Goal: Use online tool/utility: Utilize a website feature to perform a specific function

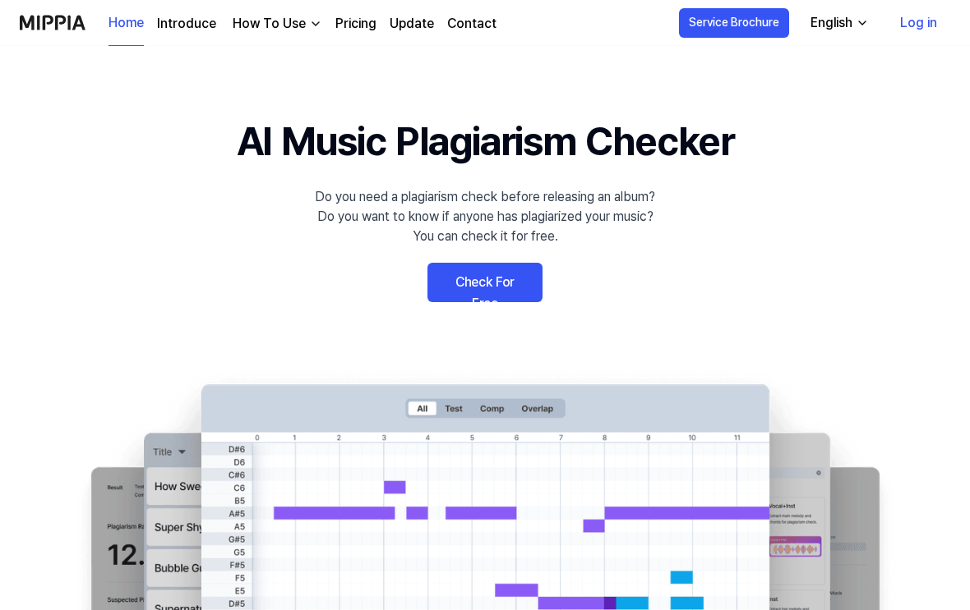
click at [524, 290] on link "Check For Free" at bounding box center [484, 282] width 115 height 39
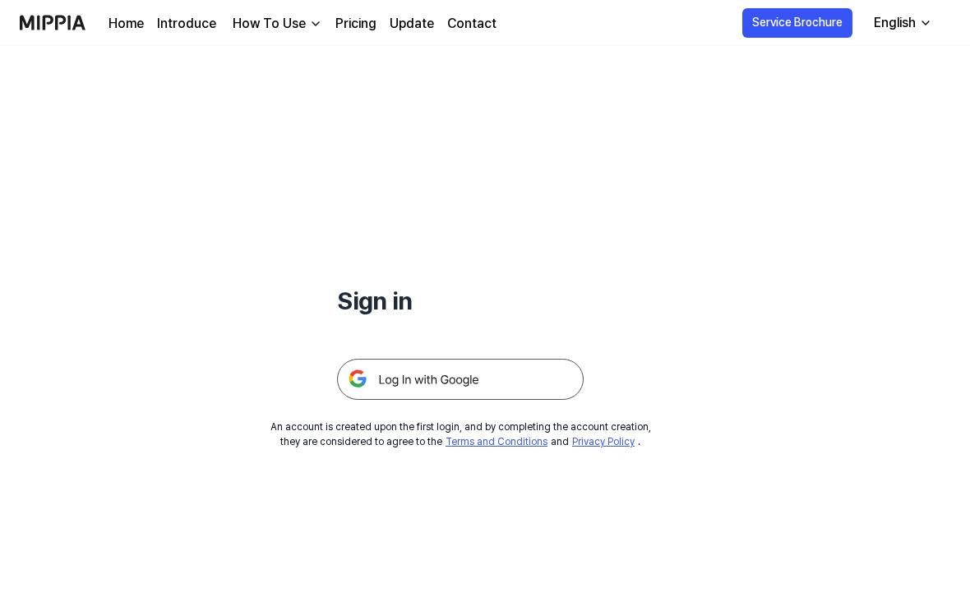
click at [555, 385] on img at bounding box center [460, 379] width 246 height 41
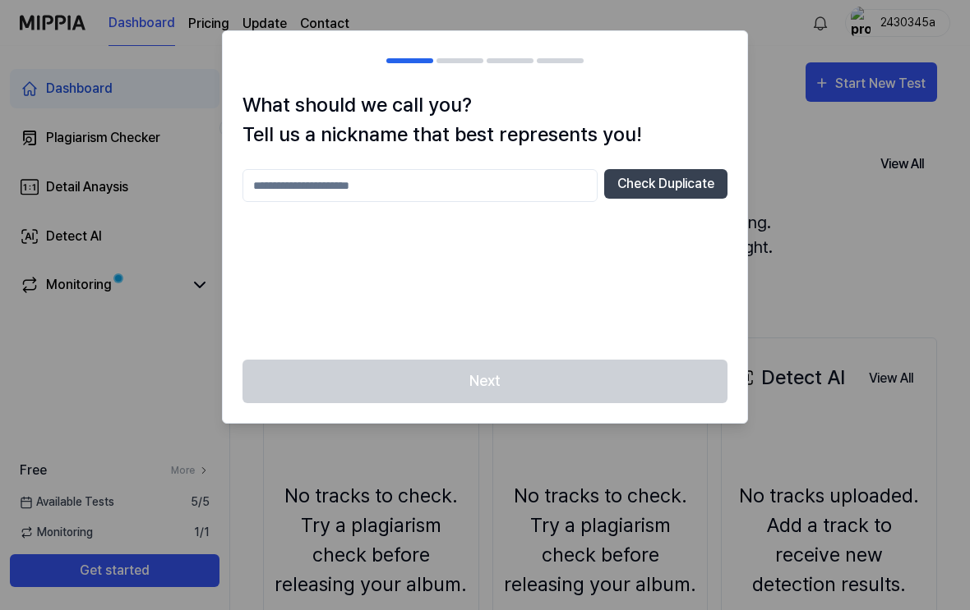
click at [265, 179] on input "text" at bounding box center [419, 185] width 355 height 33
type input "********"
click at [691, 182] on button "Check Duplicate" at bounding box center [665, 184] width 123 height 30
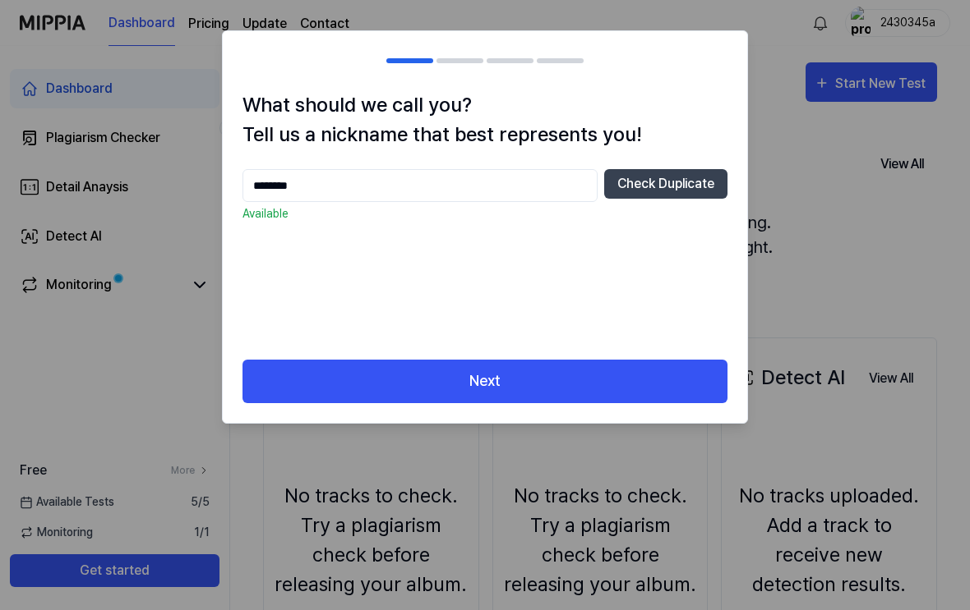
click at [670, 390] on button "Next" at bounding box center [484, 382] width 485 height 44
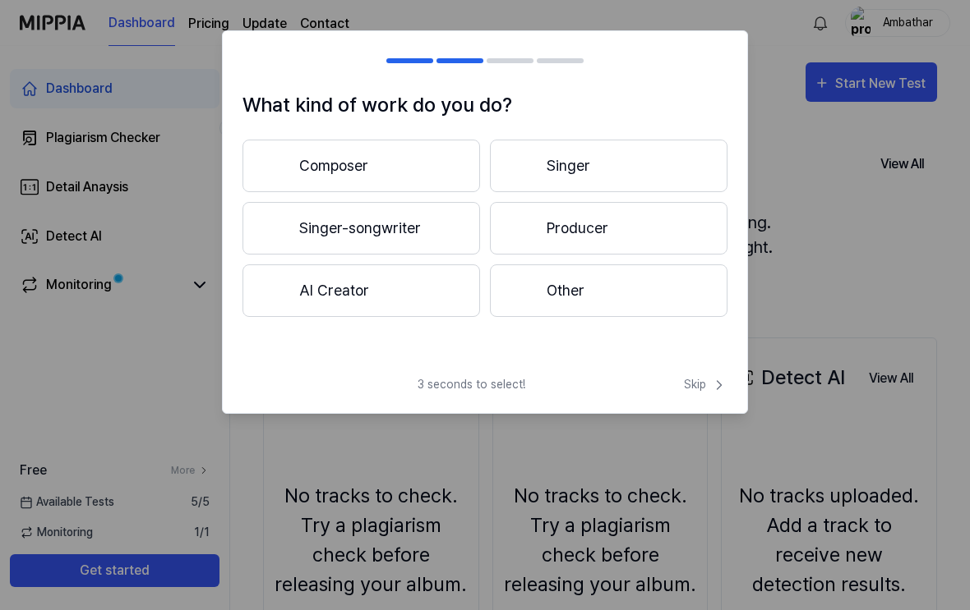
click at [302, 152] on button "Composer" at bounding box center [360, 166] width 237 height 53
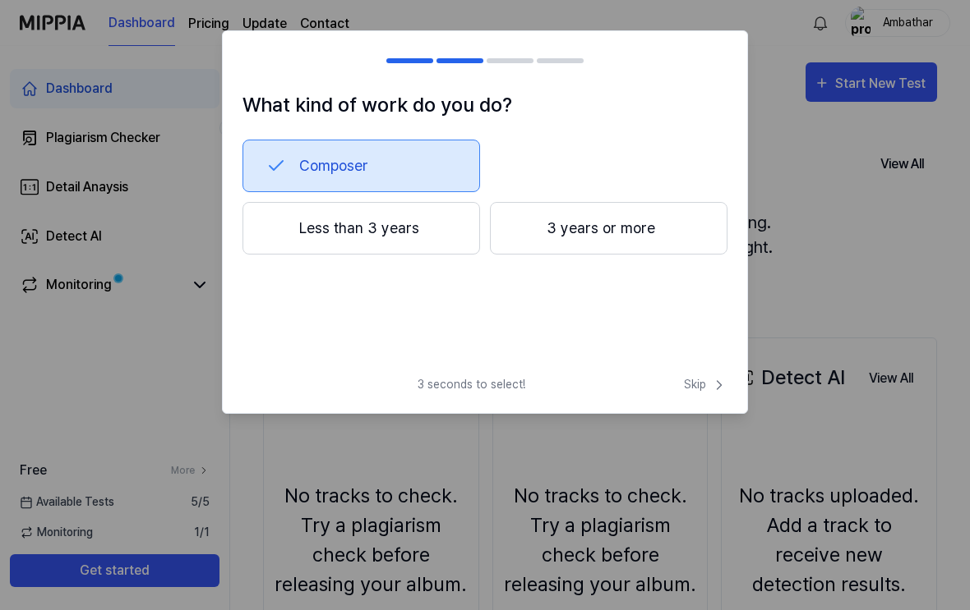
click at [658, 233] on button "3 years or more" at bounding box center [608, 228] width 237 height 53
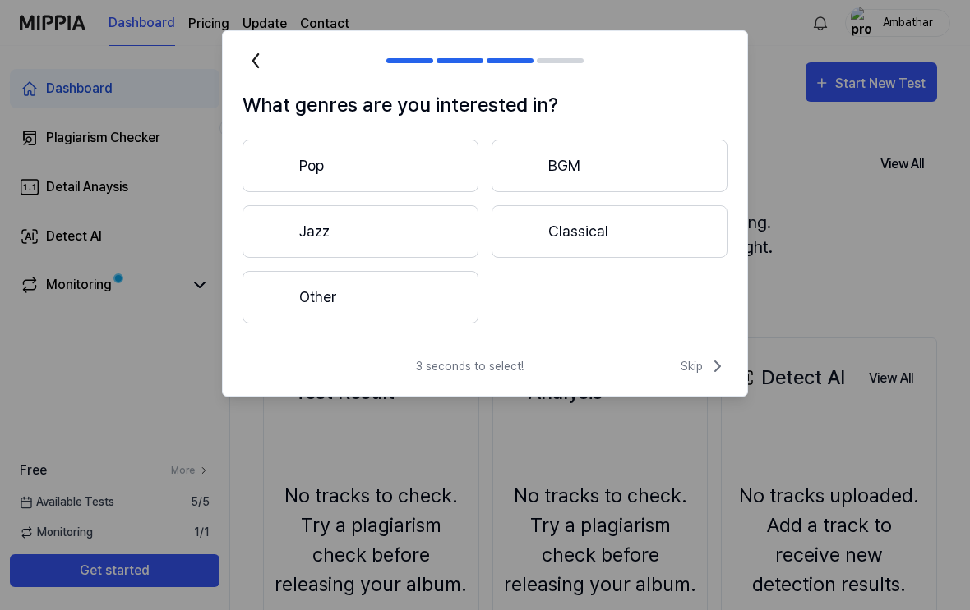
click at [657, 233] on button "Classical" at bounding box center [609, 231] width 236 height 53
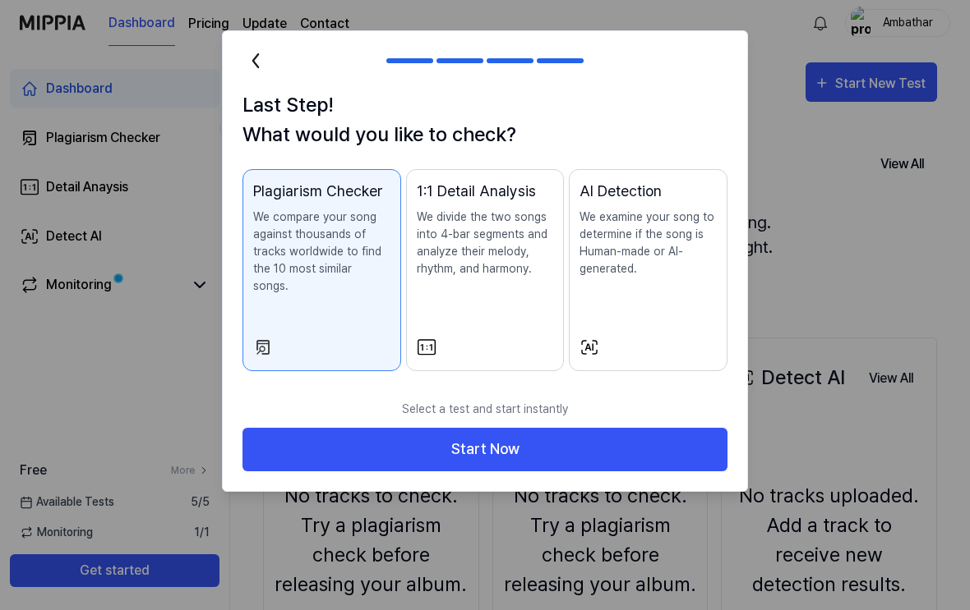
click at [693, 287] on div "AI Detection We examine your song to determine if the song is Human-made or AI-…" at bounding box center [647, 245] width 137 height 131
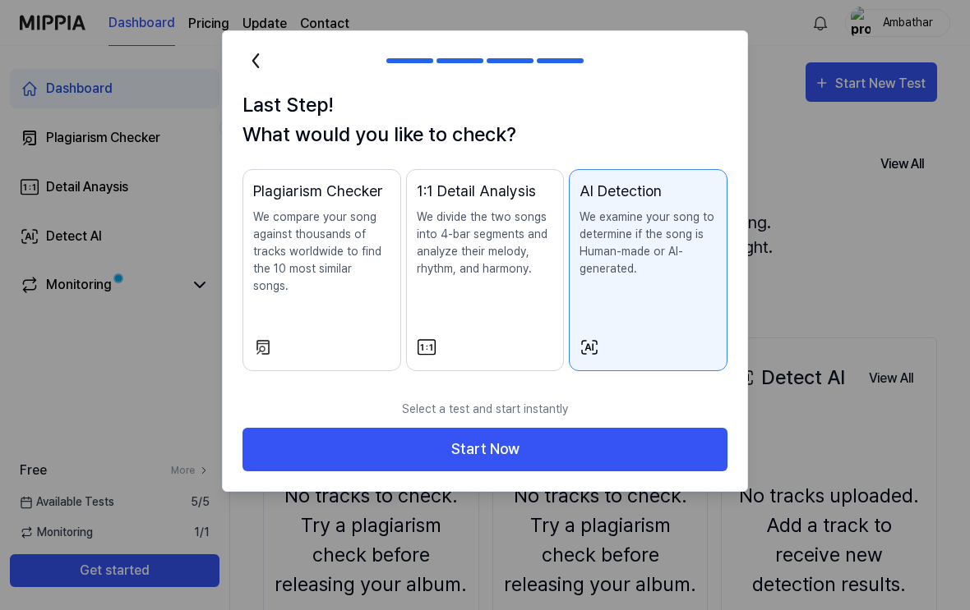
click at [667, 439] on button "Start Now" at bounding box center [484, 450] width 485 height 44
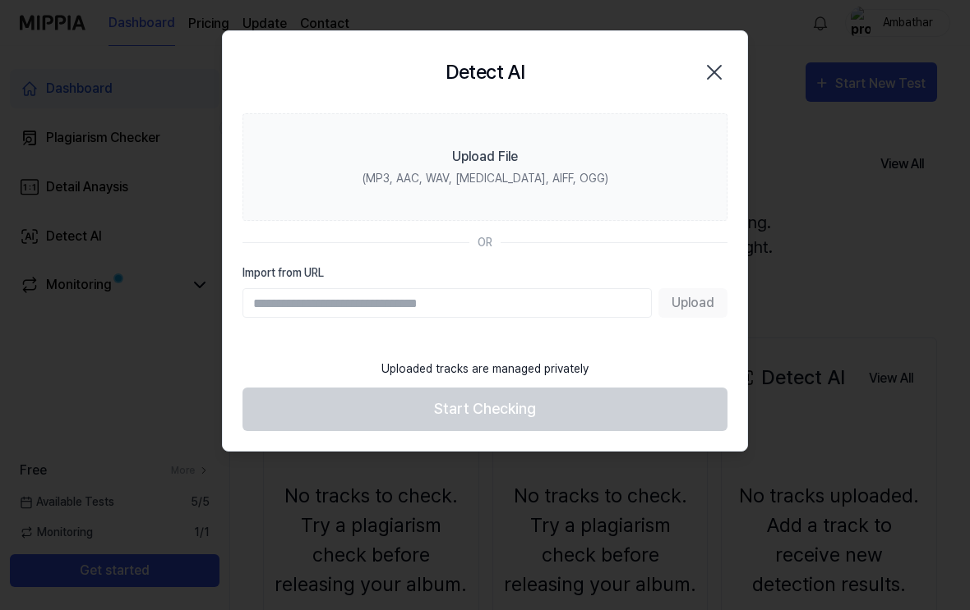
click at [274, 298] on input "Import from URL" at bounding box center [446, 303] width 409 height 30
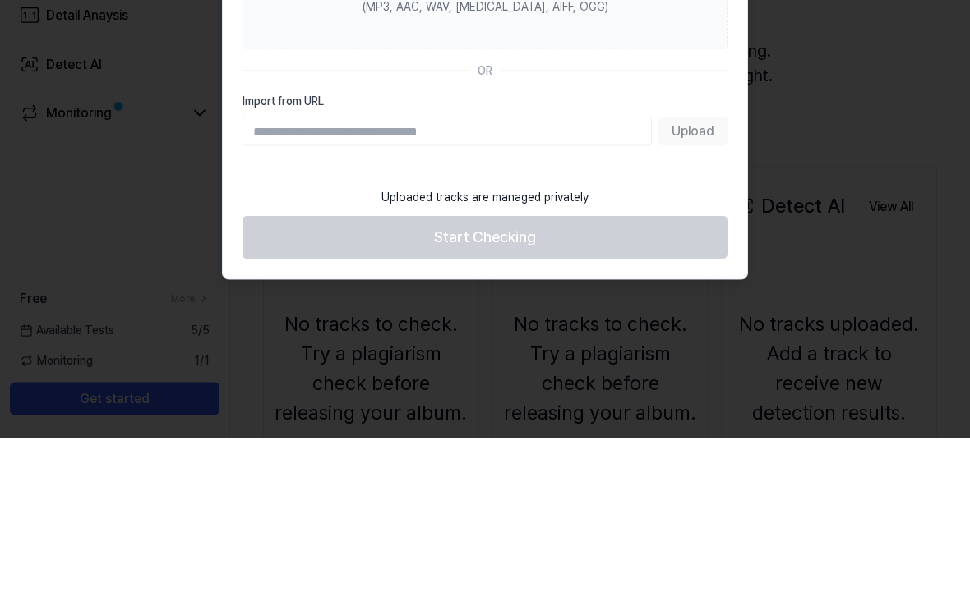
click at [261, 288] on input "Import from URL" at bounding box center [446, 303] width 409 height 30
paste input "**********"
type input "**********"
click at [685, 288] on button "Upload" at bounding box center [692, 303] width 69 height 30
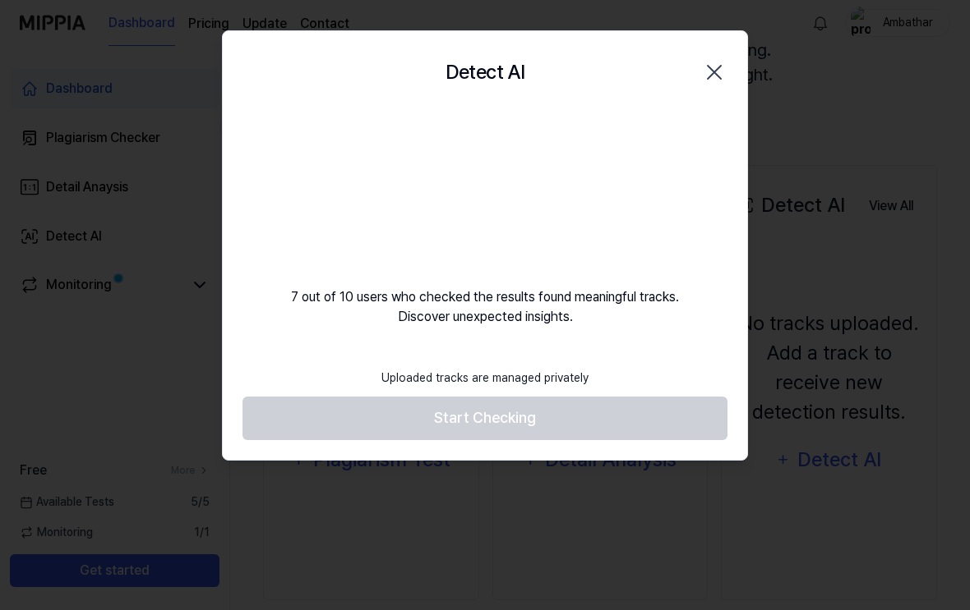
click at [679, 401] on footer "Uploaded tracks are managed privately Start Checking" at bounding box center [484, 400] width 485 height 81
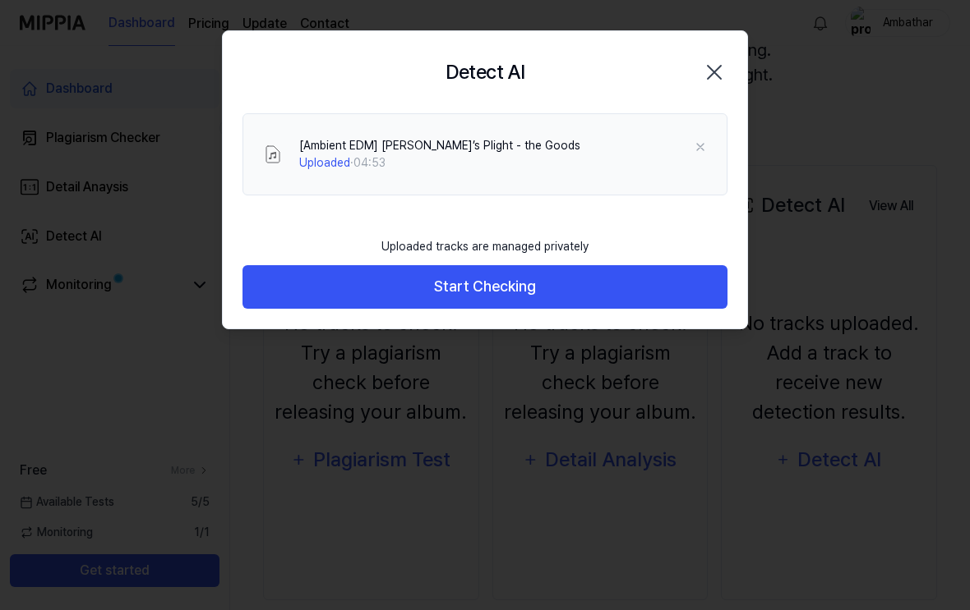
click at [276, 274] on button "Start Checking" at bounding box center [484, 287] width 485 height 44
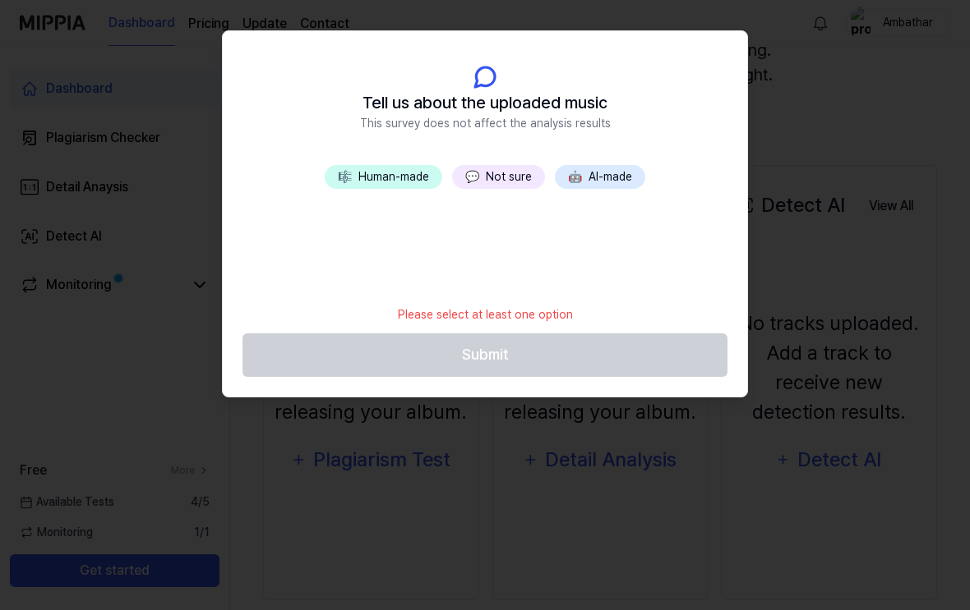
click at [479, 173] on span "💬" at bounding box center [472, 176] width 14 height 13
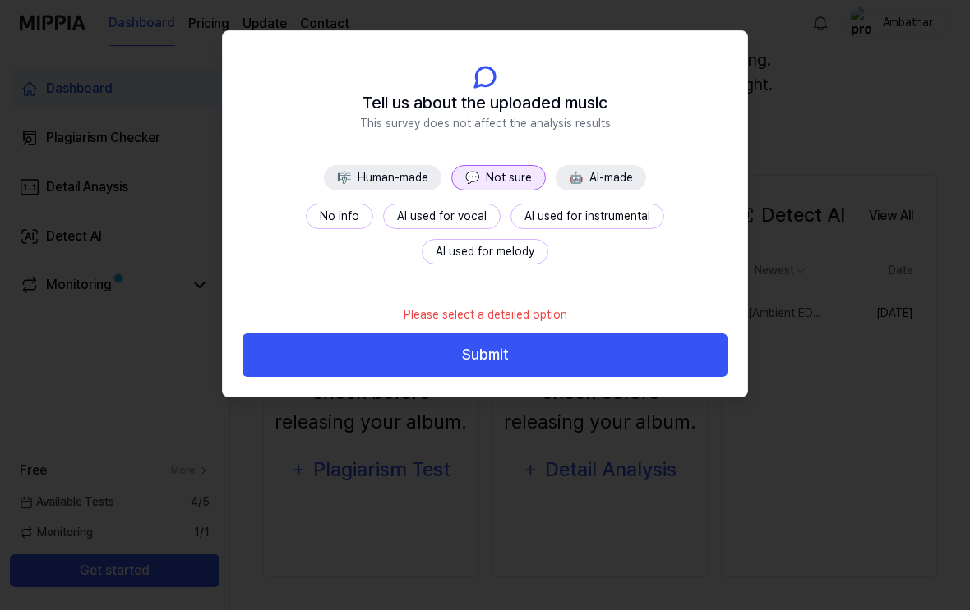
click at [306, 205] on button "No info" at bounding box center [339, 216] width 67 height 25
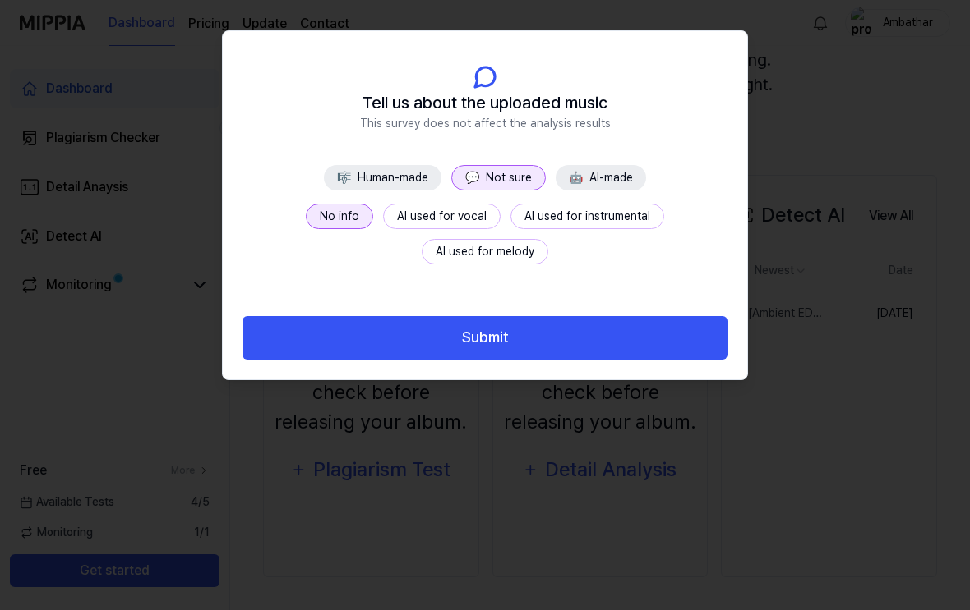
click at [670, 326] on button "Submit" at bounding box center [484, 338] width 485 height 44
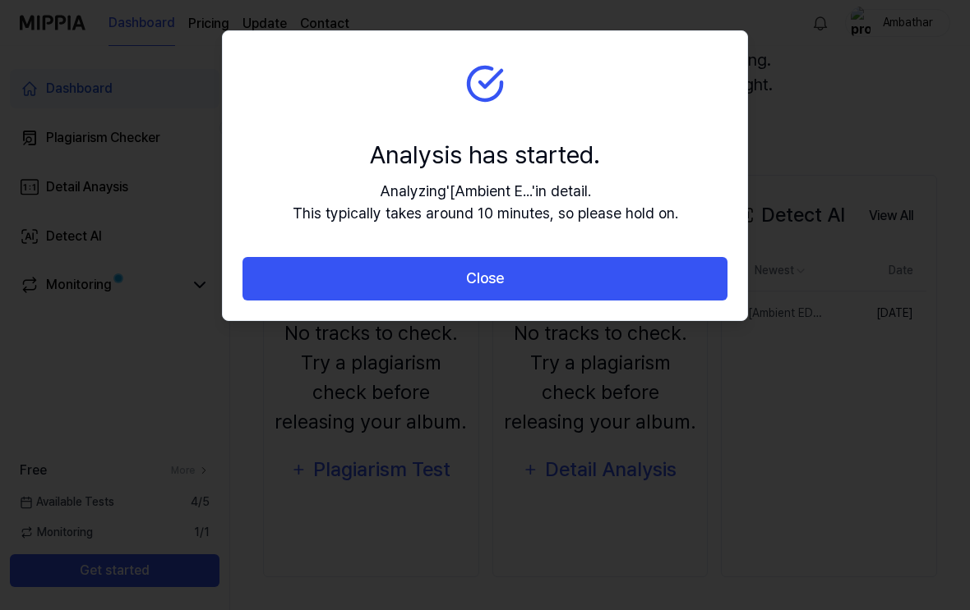
click at [664, 288] on button "Close" at bounding box center [484, 279] width 485 height 44
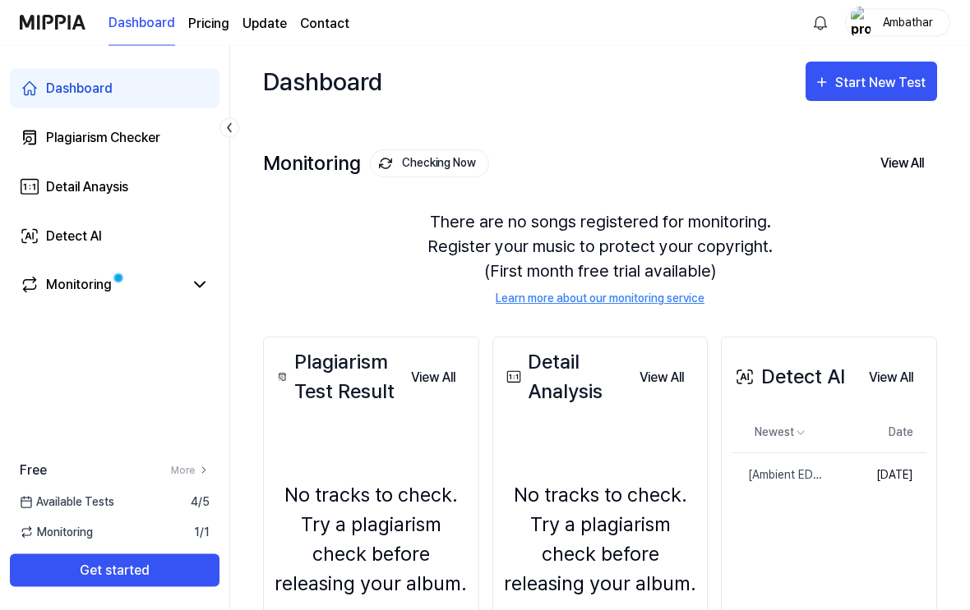
scroll to position [0, 0]
click at [914, 173] on button "View All" at bounding box center [902, 164] width 70 height 35
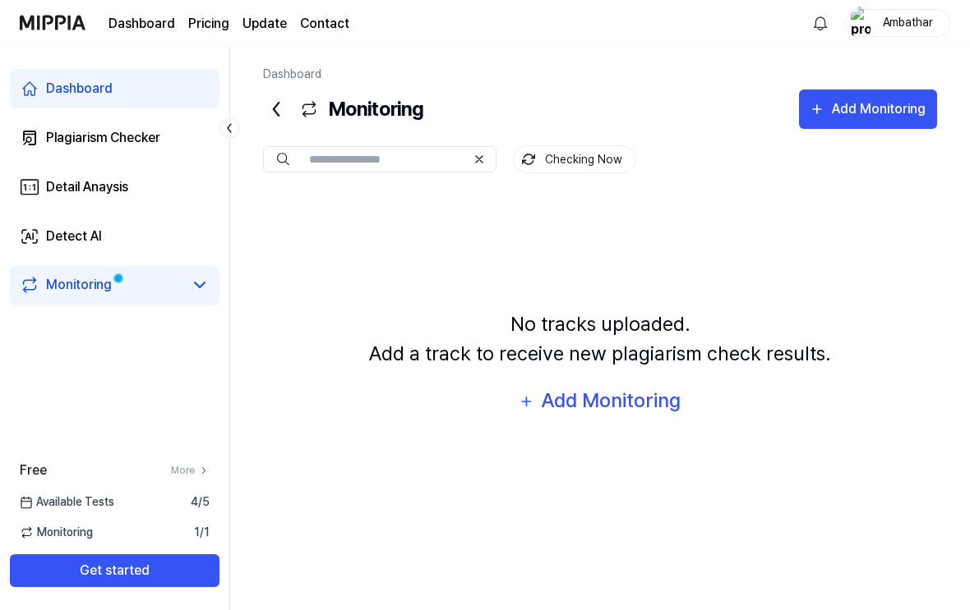
click at [273, 102] on icon at bounding box center [276, 109] width 26 height 26
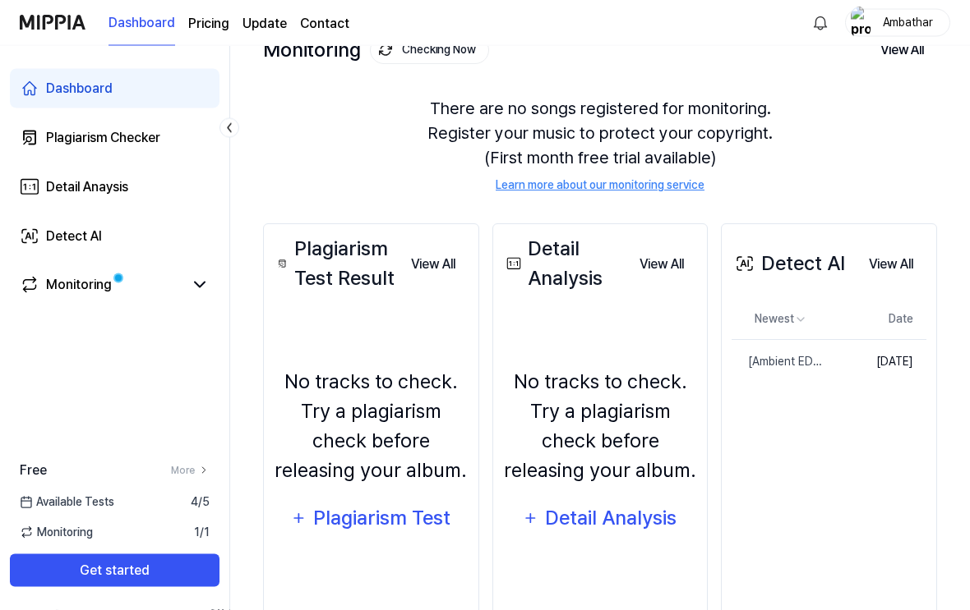
scroll to position [149, 0]
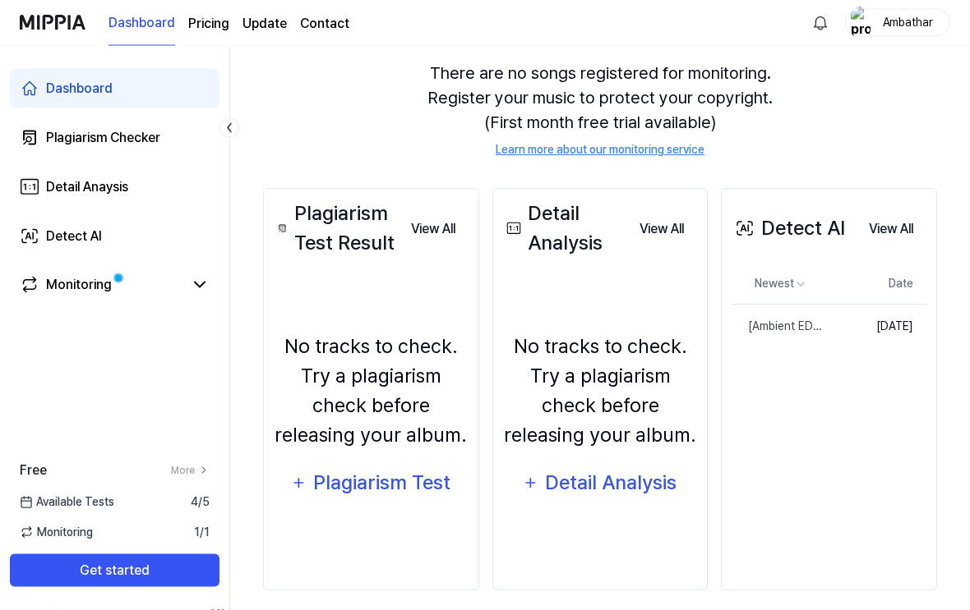
click at [868, 320] on td "Aug 27, 2025" at bounding box center [878, 327] width 95 height 44
click at [797, 293] on html "Dashboard Pricing Update Contact Ambathar Dashboard Plagiarism Checker Detail A…" at bounding box center [485, 156] width 970 height 610
click at [897, 384] on html "Dashboard Pricing Update Contact Ambathar Dashboard Plagiarism Checker Detail A…" at bounding box center [485, 156] width 970 height 610
click at [868, 313] on td "Aug 27, 2025" at bounding box center [878, 327] width 95 height 44
click at [883, 228] on button "View All" at bounding box center [890, 230] width 71 height 33
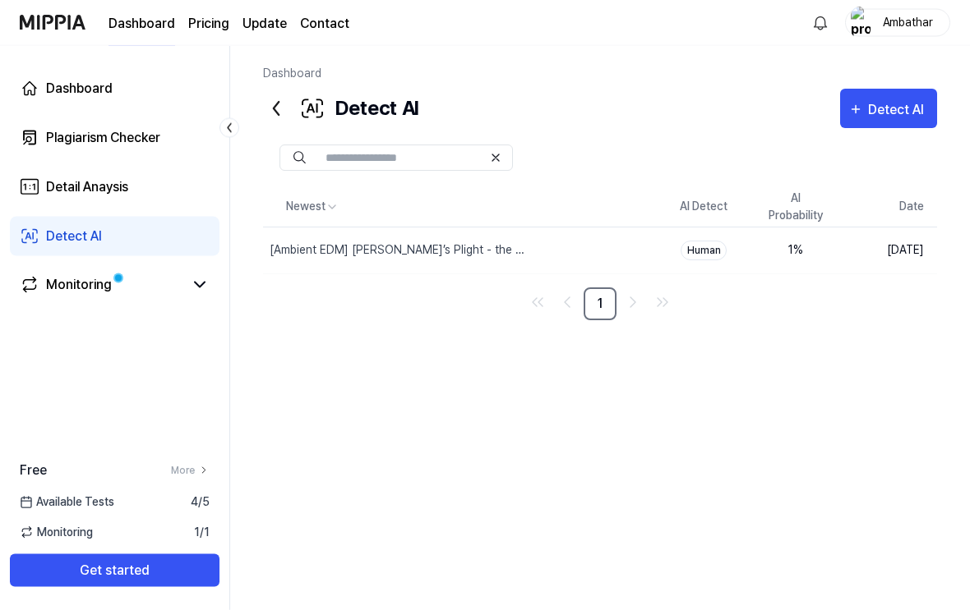
scroll to position [0, 0]
click at [834, 392] on div "Newest AI Detect AI Probability Date [Ambient EDM] Octavia’s Plight - the Goods…" at bounding box center [600, 386] width 674 height 397
click at [850, 385] on div "Newest AI Detect AI Probability Date [Ambient EDM] Octavia’s Plight - the Goods…" at bounding box center [600, 386] width 674 height 397
click at [878, 246] on td "Aug 27, 2025" at bounding box center [888, 251] width 95 height 47
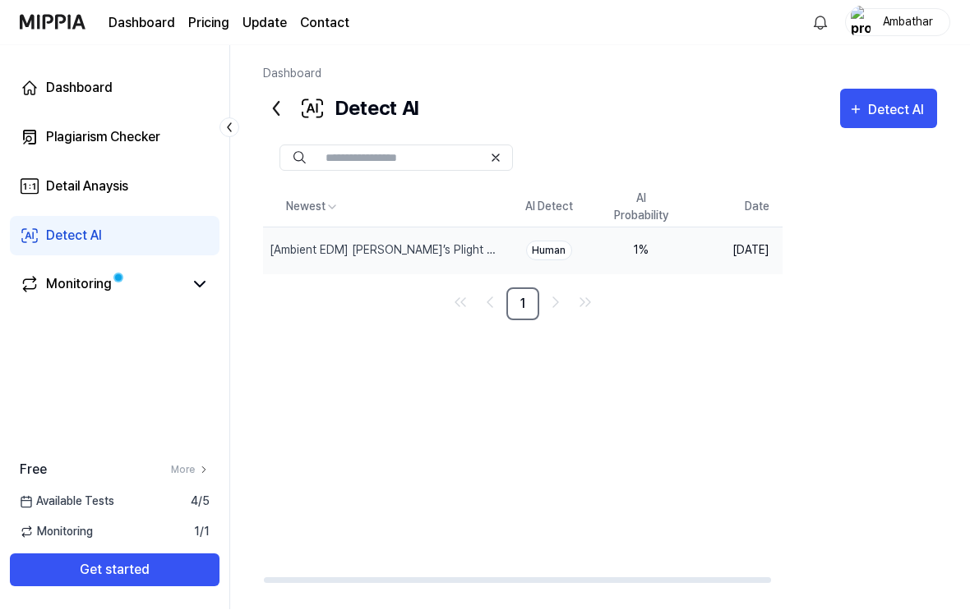
scroll to position [1, 0]
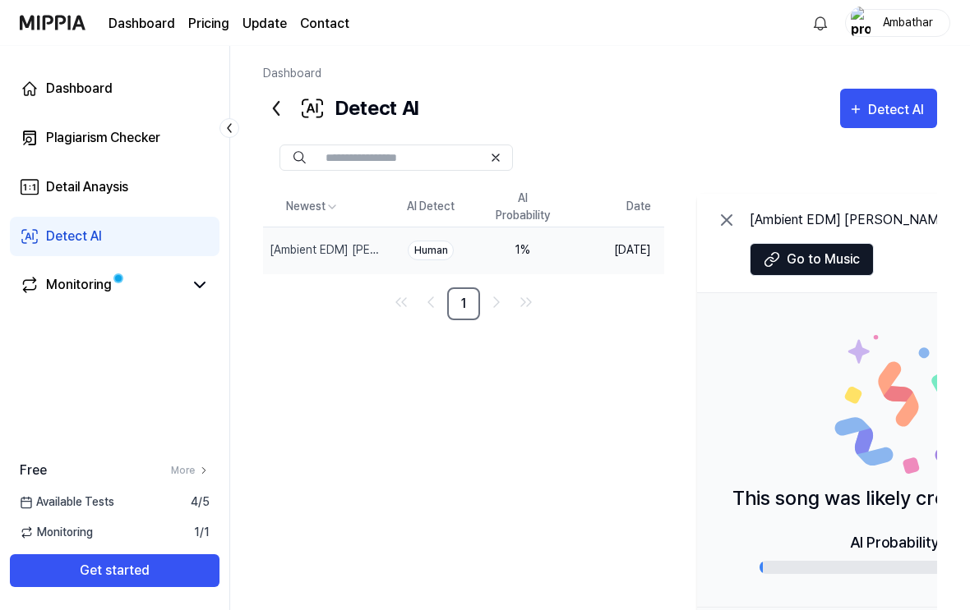
click at [653, 424] on div "Newest AI Detect AI Probability Date [Ambient EDM] Octavia’s Plight - the Goods…" at bounding box center [693, 438] width 861 height 502
click at [311, 115] on icon at bounding box center [312, 108] width 26 height 26
click at [877, 99] on button "Detect AI" at bounding box center [888, 108] width 97 height 39
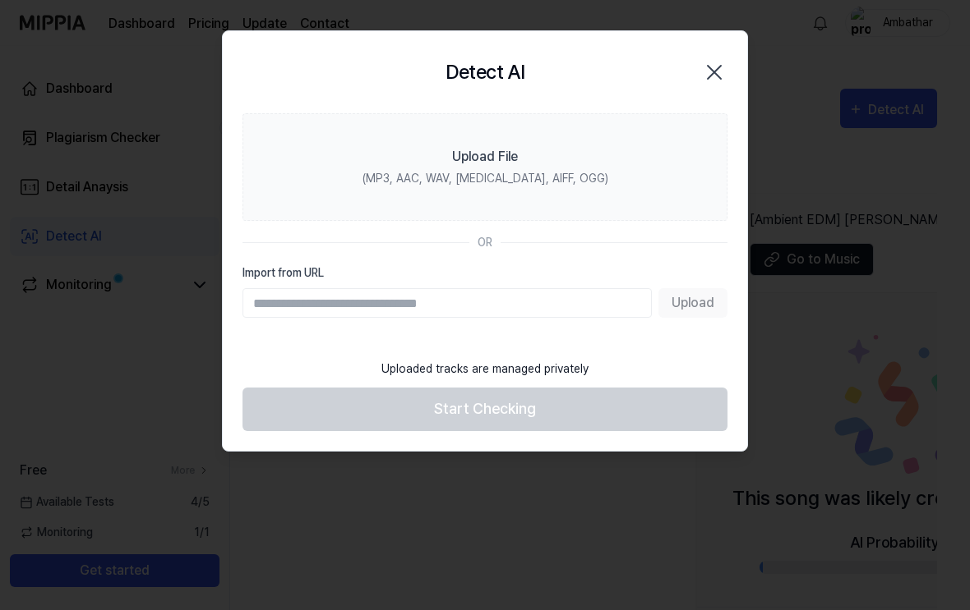
click at [283, 302] on input "Import from URL" at bounding box center [446, 303] width 409 height 30
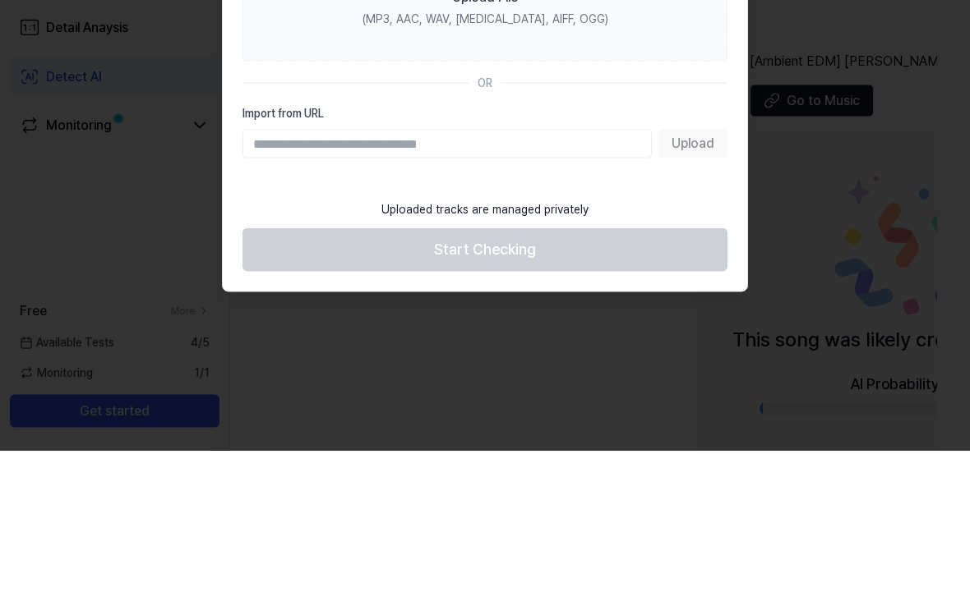
click at [271, 288] on input "Import from URL" at bounding box center [446, 303] width 409 height 30
click at [203, 85] on div at bounding box center [485, 305] width 970 height 610
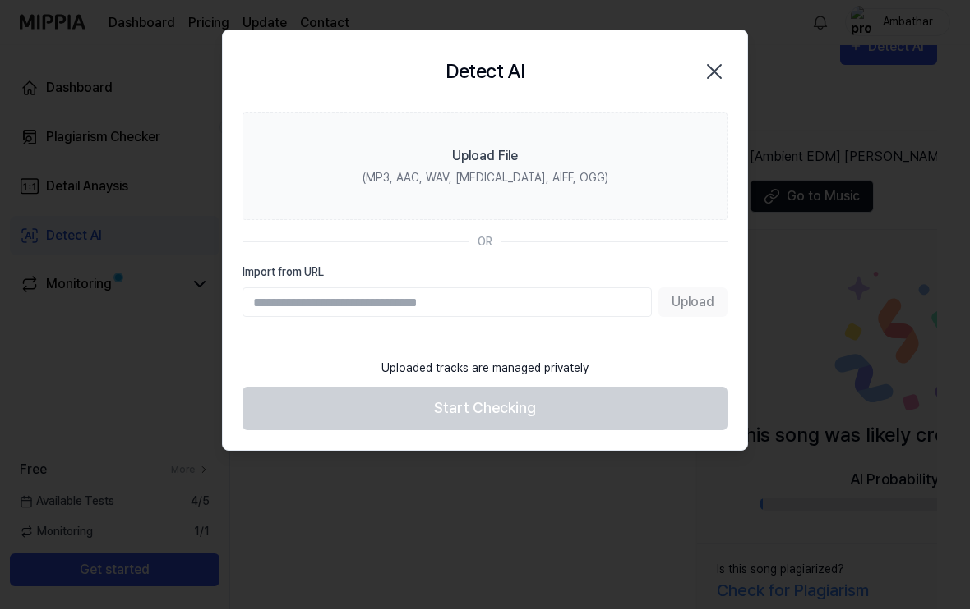
click at [298, 292] on input "Import from URL" at bounding box center [446, 303] width 409 height 30
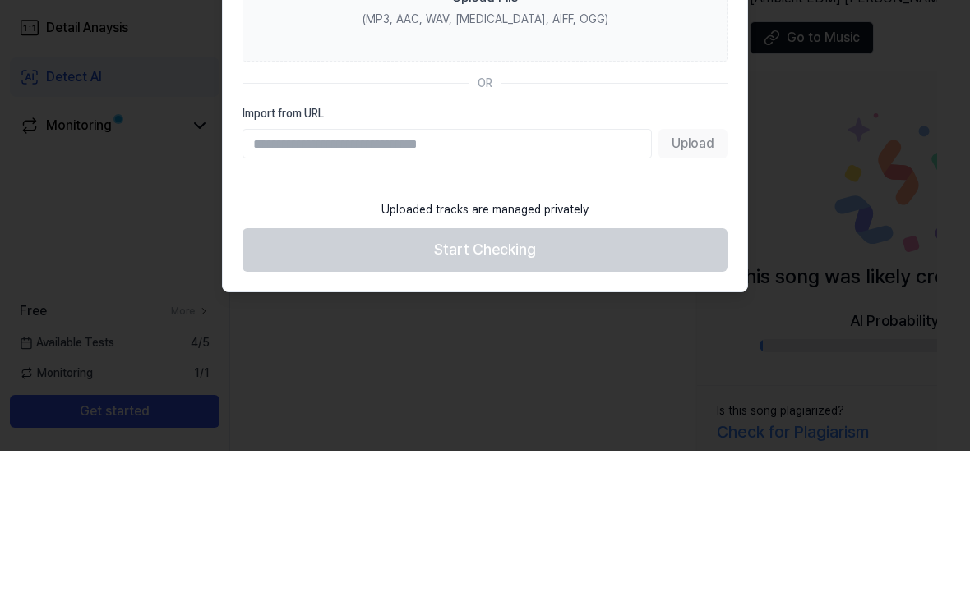
click at [263, 288] on input "Import from URL" at bounding box center [446, 303] width 409 height 30
paste input "**********"
type input "**********"
click at [693, 288] on button "Upload" at bounding box center [692, 303] width 69 height 30
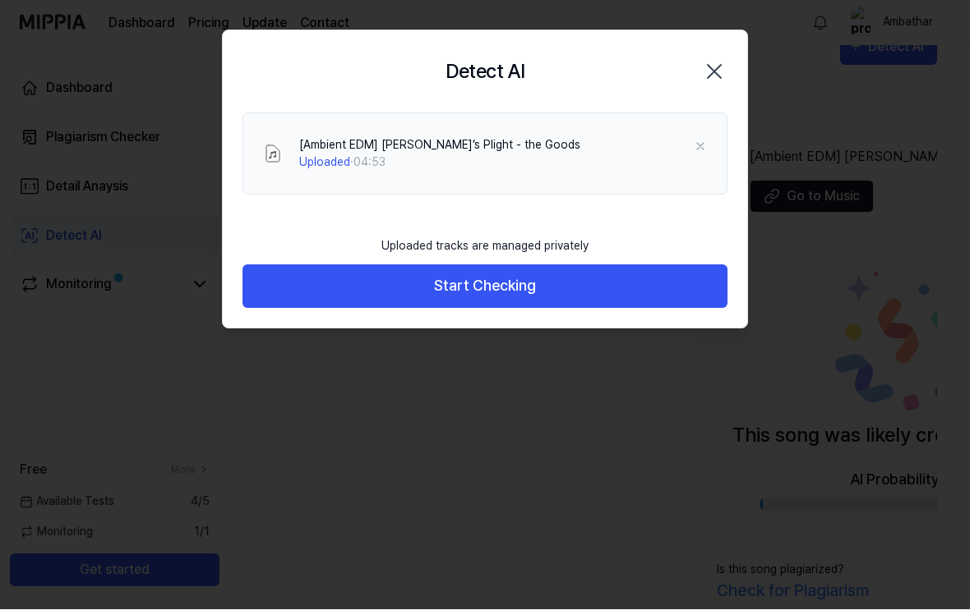
click at [328, 285] on button "Start Checking" at bounding box center [484, 287] width 485 height 44
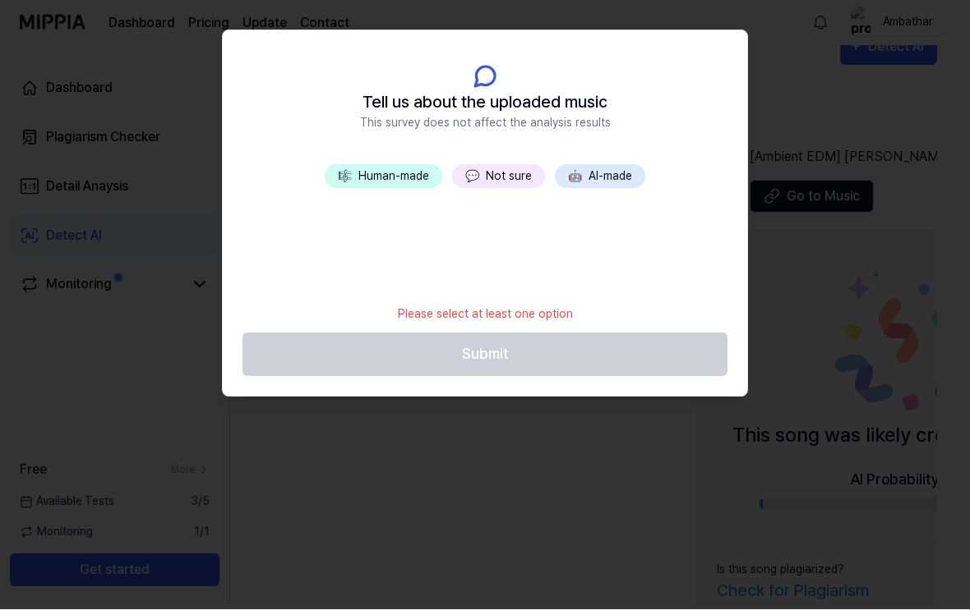
click at [358, 178] on button "🎼 Human-made" at bounding box center [383, 177] width 117 height 24
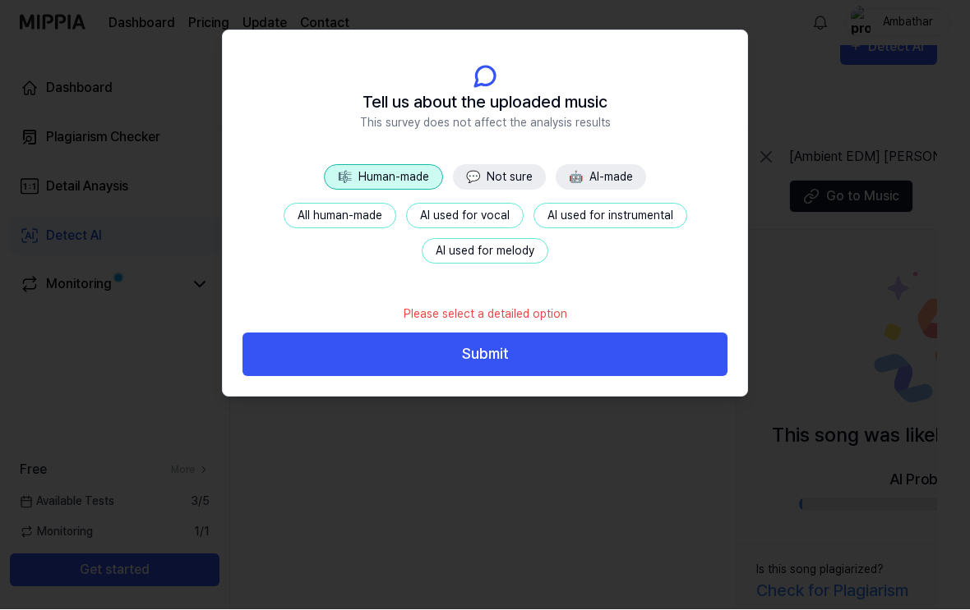
click at [483, 171] on button "💬 Not sure" at bounding box center [499, 177] width 93 height 25
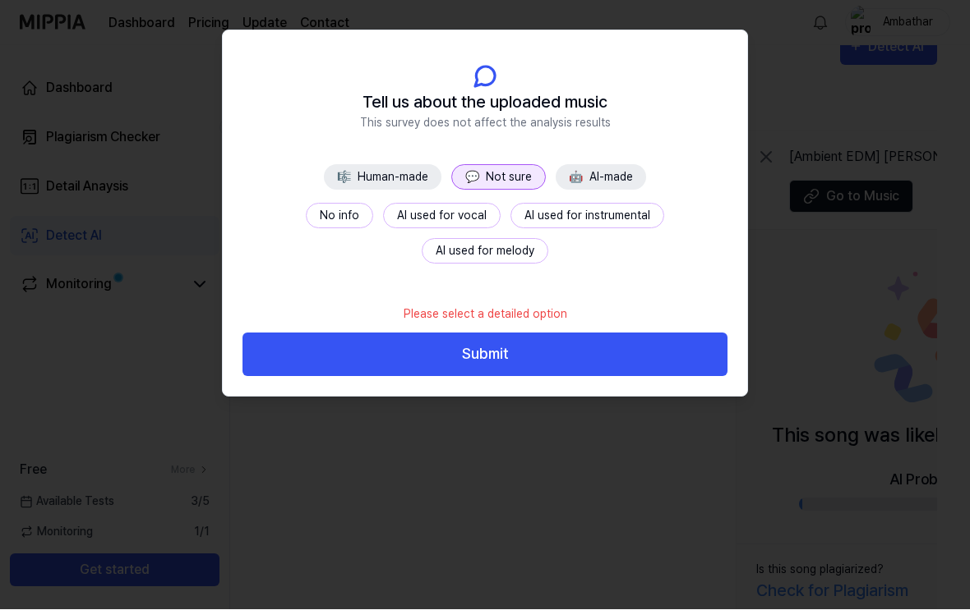
click at [306, 206] on button "No info" at bounding box center [339, 216] width 67 height 25
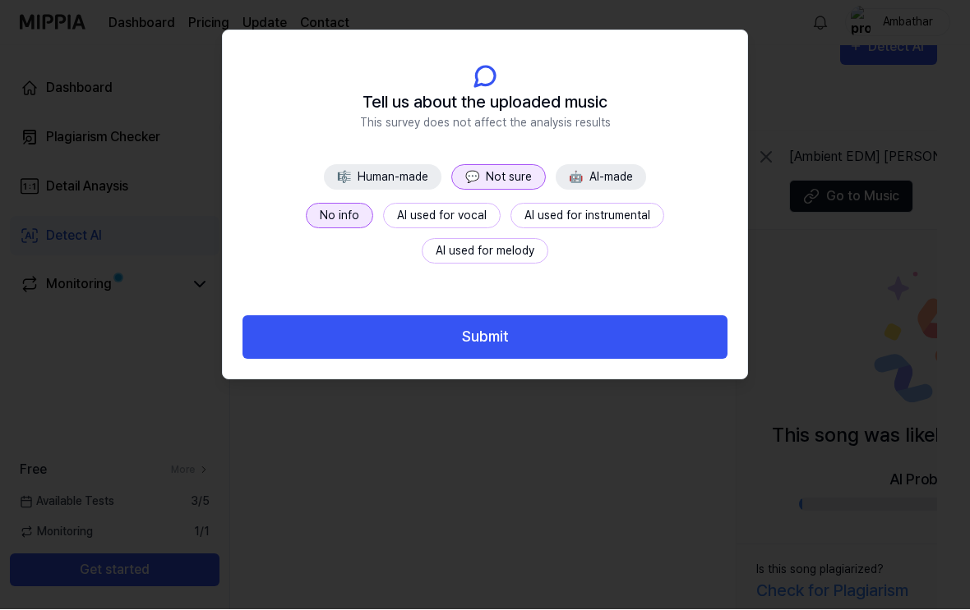
click at [380, 334] on button "Submit" at bounding box center [484, 338] width 485 height 44
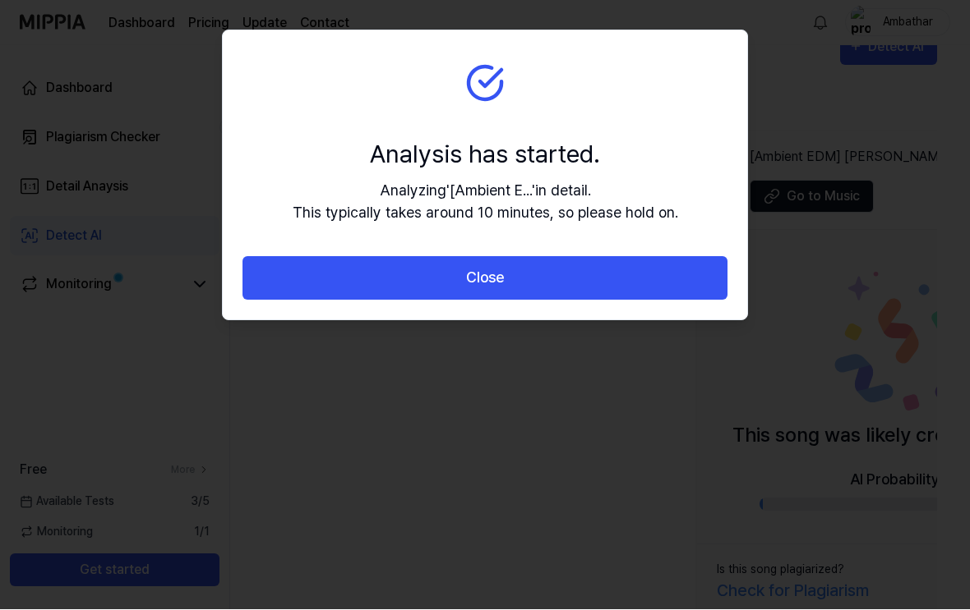
click at [703, 268] on button "Close" at bounding box center [484, 279] width 485 height 44
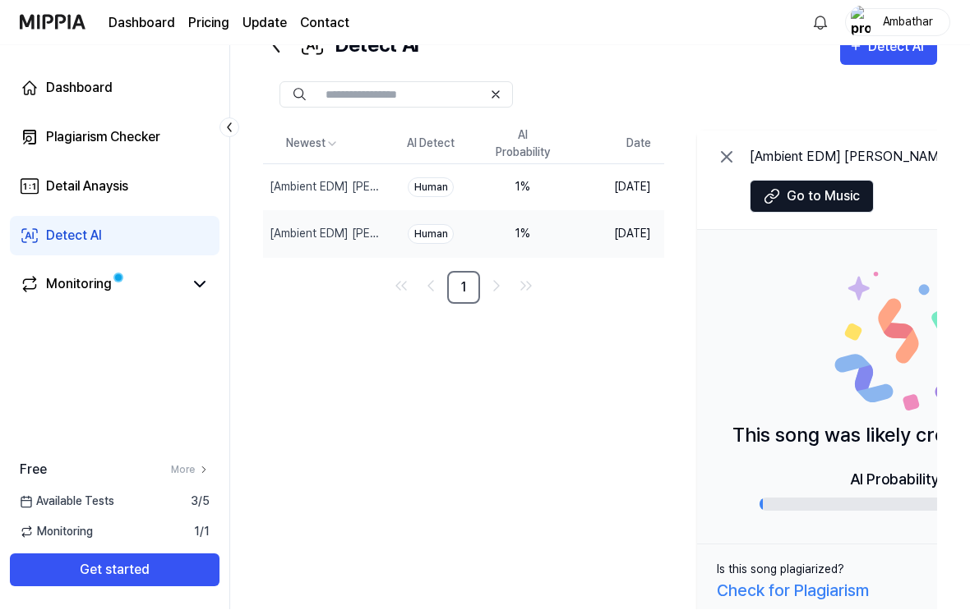
click at [277, 238] on div "[Ambient EDM] Octavia’s Plight - the Goods" at bounding box center [325, 234] width 112 height 17
click at [653, 230] on td "Aug 27, 2025" at bounding box center [616, 234] width 95 height 47
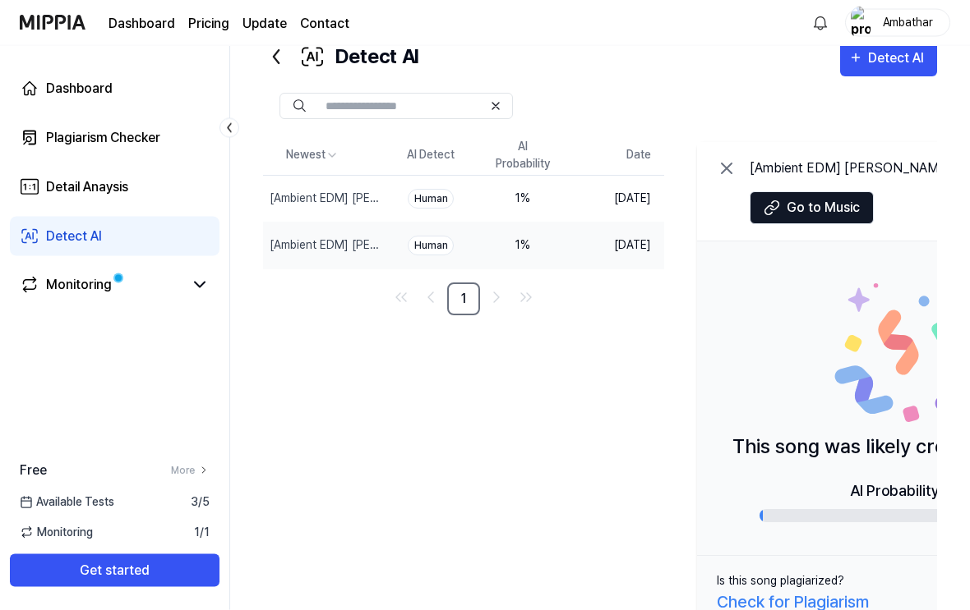
scroll to position [44, 0]
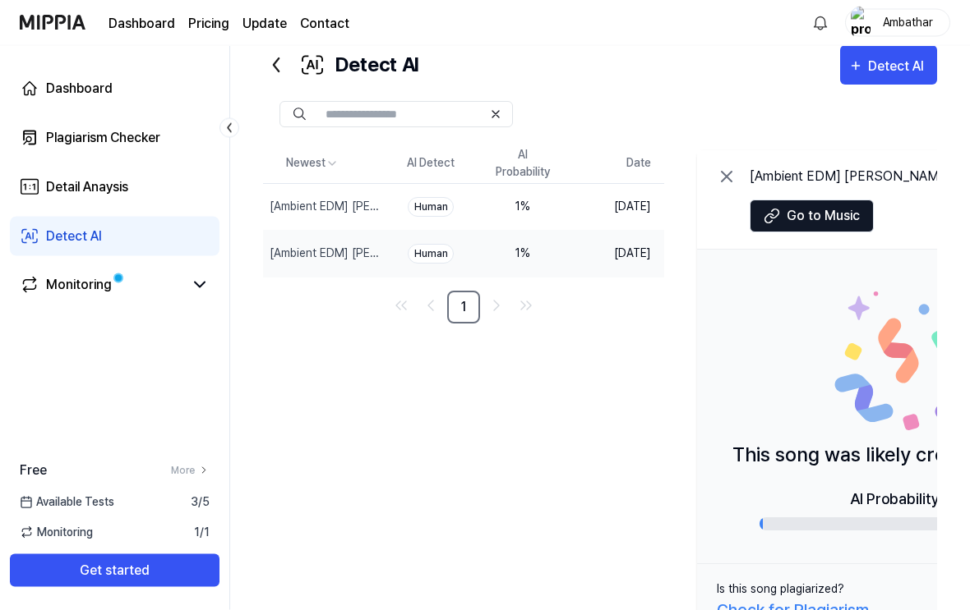
click at [447, 202] on div "Human" at bounding box center [431, 208] width 46 height 20
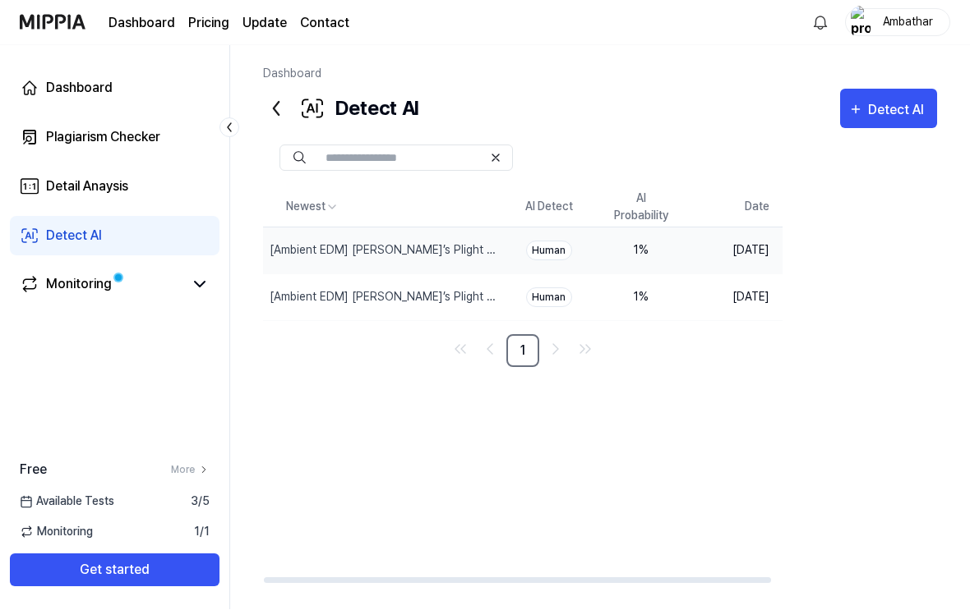
scroll to position [1, 0]
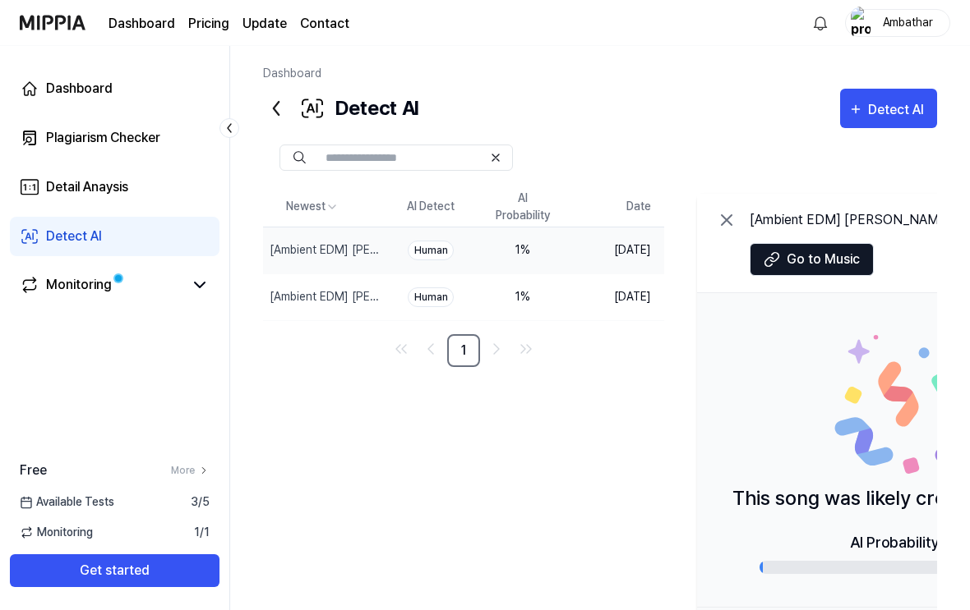
click at [449, 252] on div "Human" at bounding box center [431, 251] width 46 height 20
click at [446, 284] on td "Human" at bounding box center [431, 297] width 92 height 47
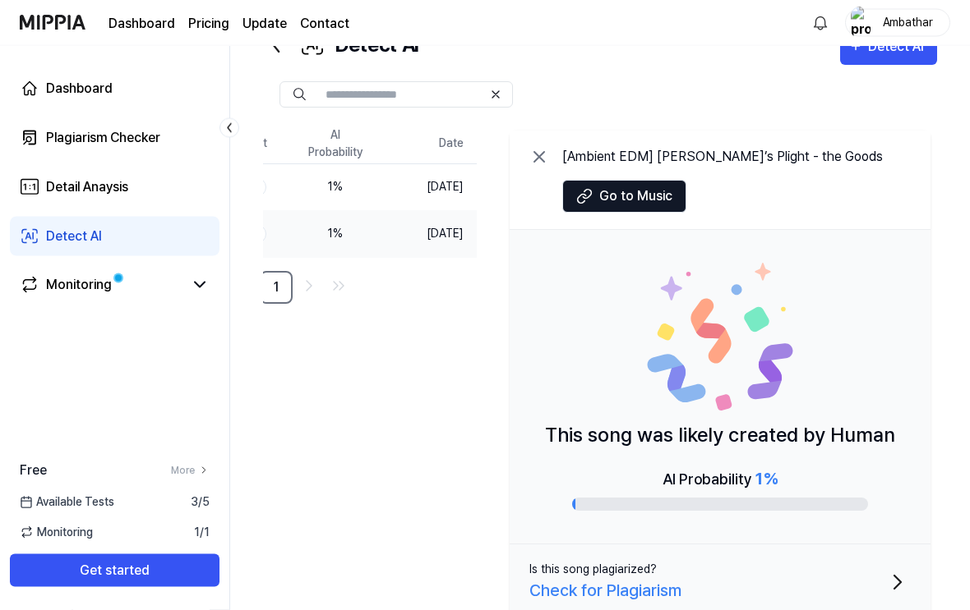
scroll to position [63, 0]
click at [851, 426] on p "This song was likely created by Human" at bounding box center [720, 436] width 350 height 30
click at [798, 492] on div "AI Probability 1 %" at bounding box center [720, 490] width 296 height 44
click at [776, 472] on span "1 %" at bounding box center [766, 480] width 22 height 20
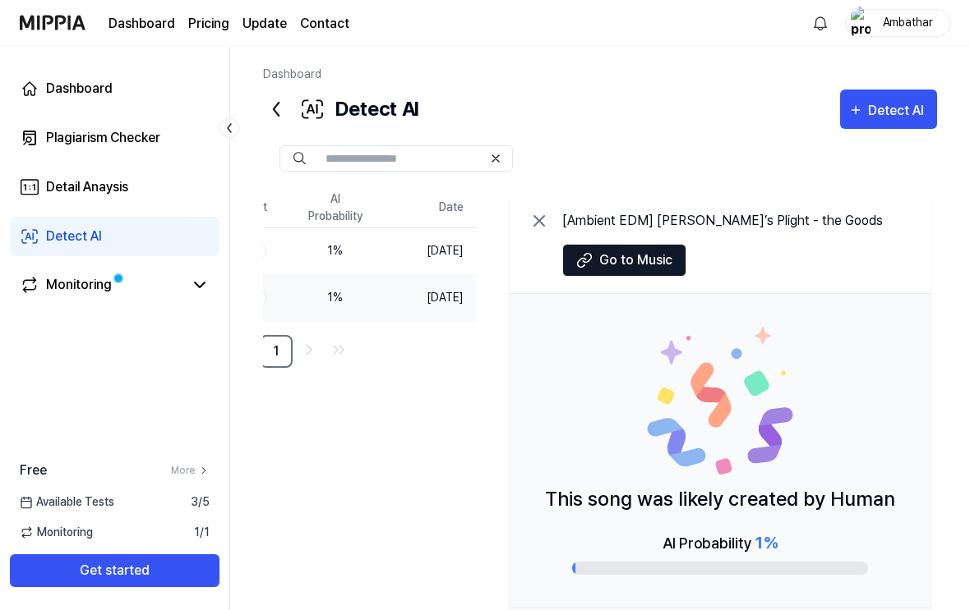
click at [71, 284] on div "Monitoring" at bounding box center [79, 285] width 66 height 20
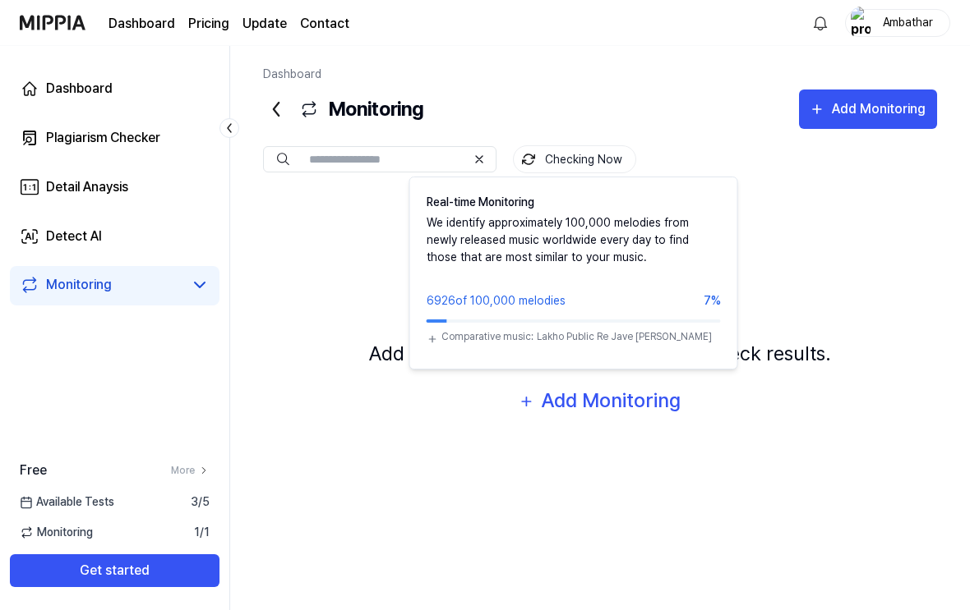
click at [606, 172] on button "Checking Now" at bounding box center [574, 159] width 123 height 28
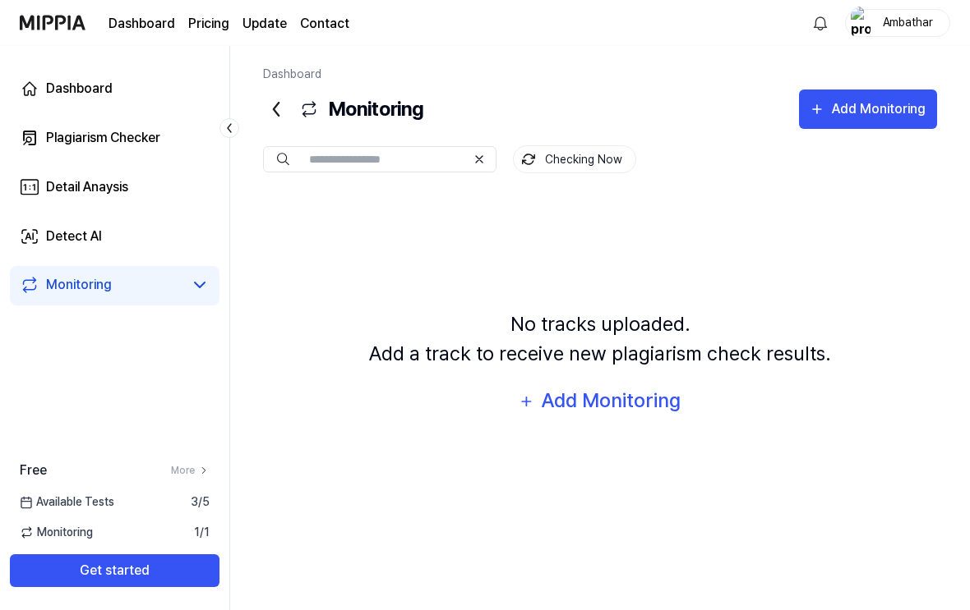
click at [612, 141] on div "Checking Now" at bounding box center [600, 145] width 674 height 33
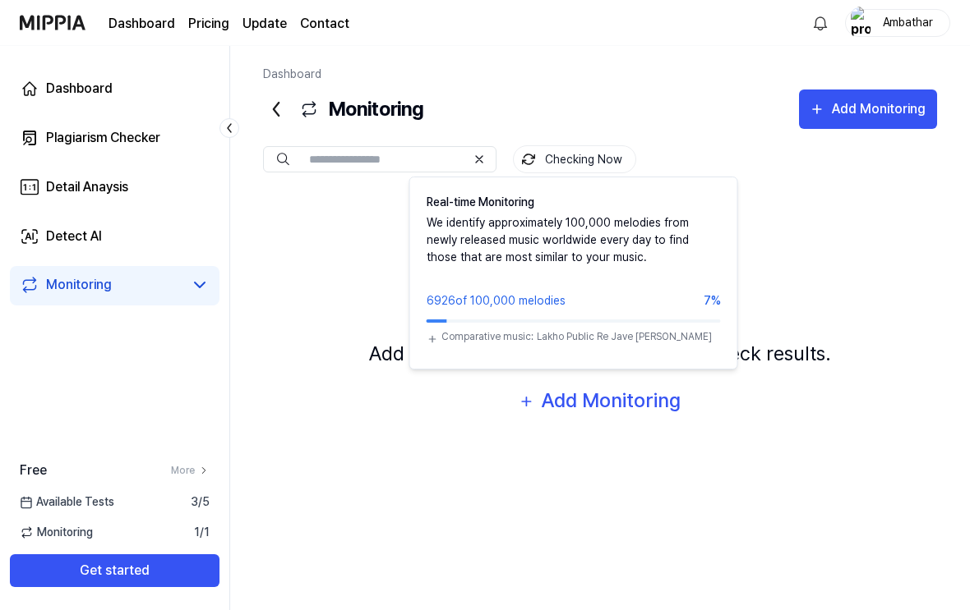
click at [611, 140] on div "Checking Now Real-time Monitoring We identify approximately 100,000 melodies fr…" at bounding box center [600, 145] width 674 height 33
click at [708, 290] on div "Real-time Monitoring We identify approximately 100,000 melodies from newly rele…" at bounding box center [573, 273] width 329 height 193
click at [432, 304] on div "6926 of 100,000 melodies" at bounding box center [495, 301] width 139 height 17
click at [437, 306] on div "6926 of 100,000 melodies" at bounding box center [495, 301] width 139 height 17
click at [435, 337] on icon at bounding box center [432, 339] width 12 height 20
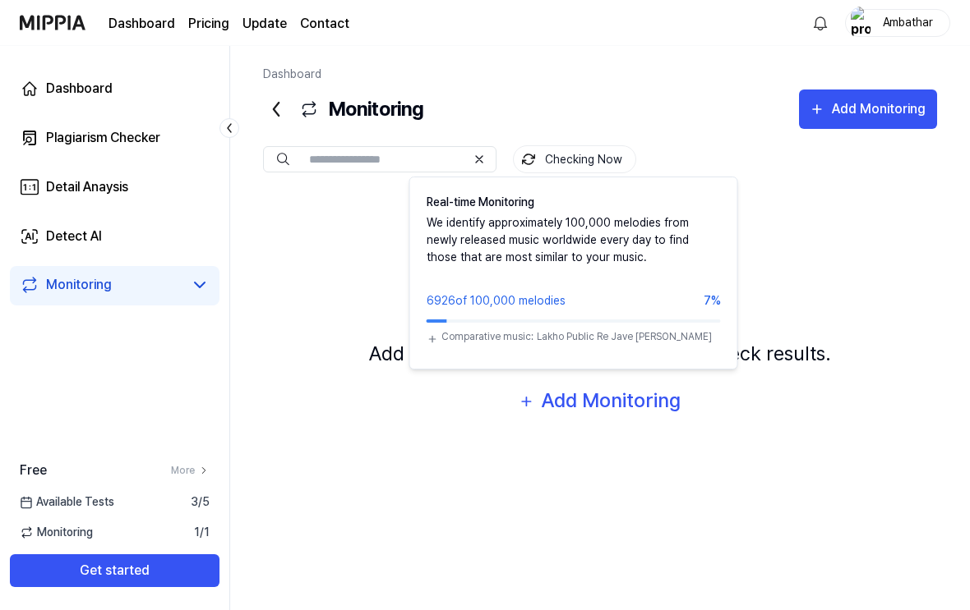
click at [435, 337] on icon at bounding box center [432, 339] width 12 height 20
click at [427, 334] on icon at bounding box center [432, 339] width 12 height 20
click at [464, 327] on div at bounding box center [573, 320] width 294 height 20
click at [439, 336] on icon at bounding box center [432, 339] width 12 height 20
click at [441, 329] on div "Comparative music: Lakho Public Re Jave Shree Ji Baba Ke" at bounding box center [573, 339] width 294 height 20
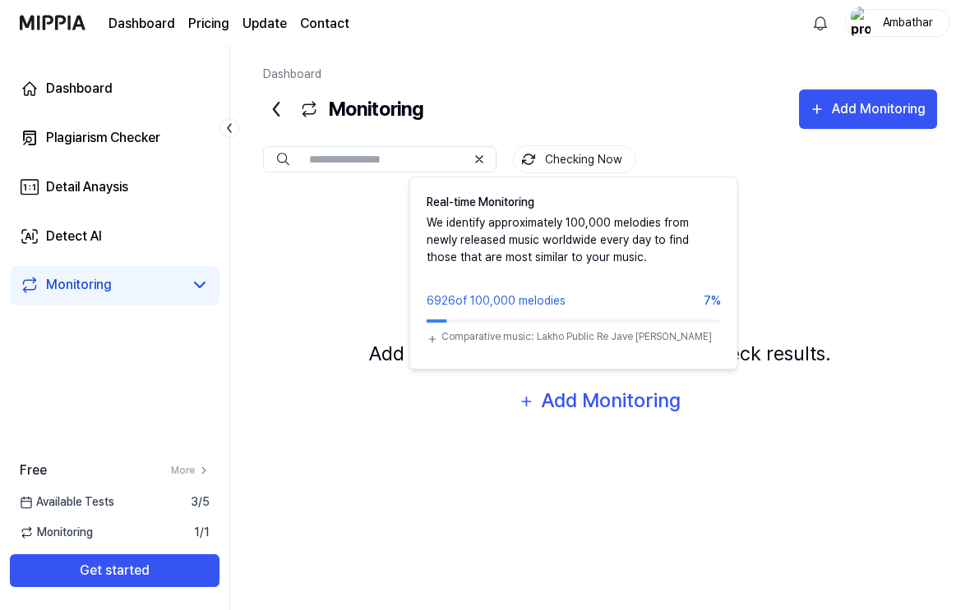
click at [449, 329] on div at bounding box center [573, 320] width 294 height 20
click at [514, 337] on div "Comparative music:" at bounding box center [487, 339] width 92 height 20
click at [653, 333] on div "Lakho Public Re Jave Shree Ji Baba Ke" at bounding box center [628, 339] width 183 height 20
click at [694, 341] on div "Lakho Public Re Jave Shree Ji Baba Ke" at bounding box center [628, 339] width 183 height 20
click at [434, 329] on div at bounding box center [573, 320] width 294 height 20
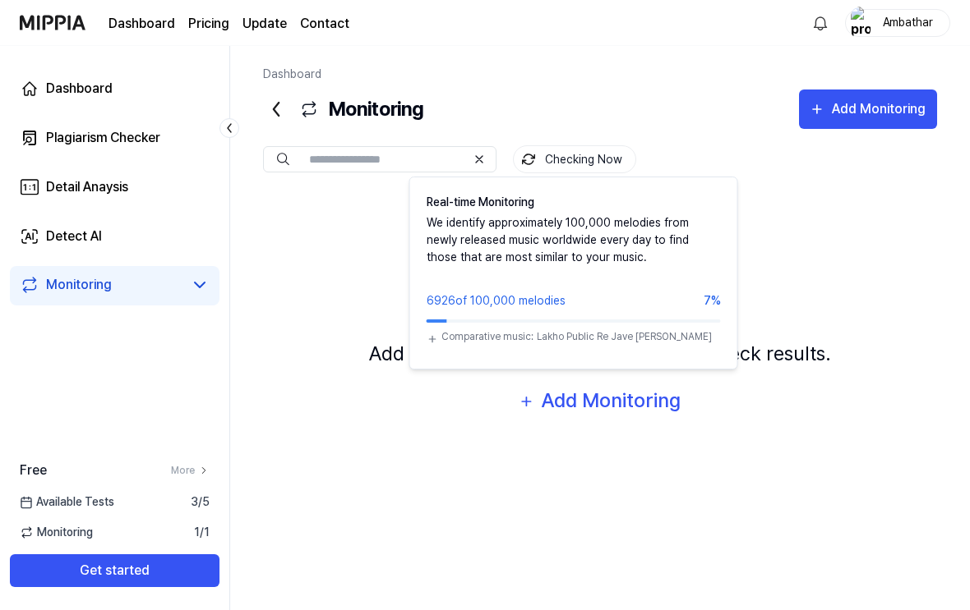
click at [433, 328] on div at bounding box center [573, 320] width 294 height 20
click at [450, 336] on div "Comparative music:" at bounding box center [487, 339] width 92 height 20
click at [485, 309] on div "6926 of 100,000 melodies" at bounding box center [495, 301] width 139 height 17
click at [485, 308] on div "6926 of 100,000 melodies" at bounding box center [495, 301] width 139 height 17
click at [598, 153] on button "Checking Now" at bounding box center [574, 159] width 123 height 28
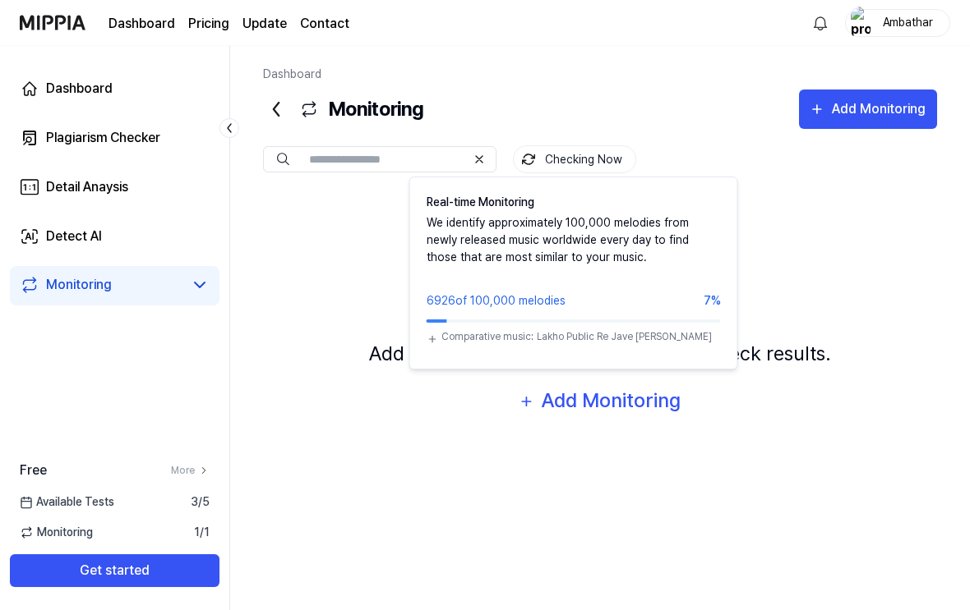
click at [678, 334] on div "Lakho Public Re Jave Shree Ji Baba Ke" at bounding box center [628, 339] width 183 height 20
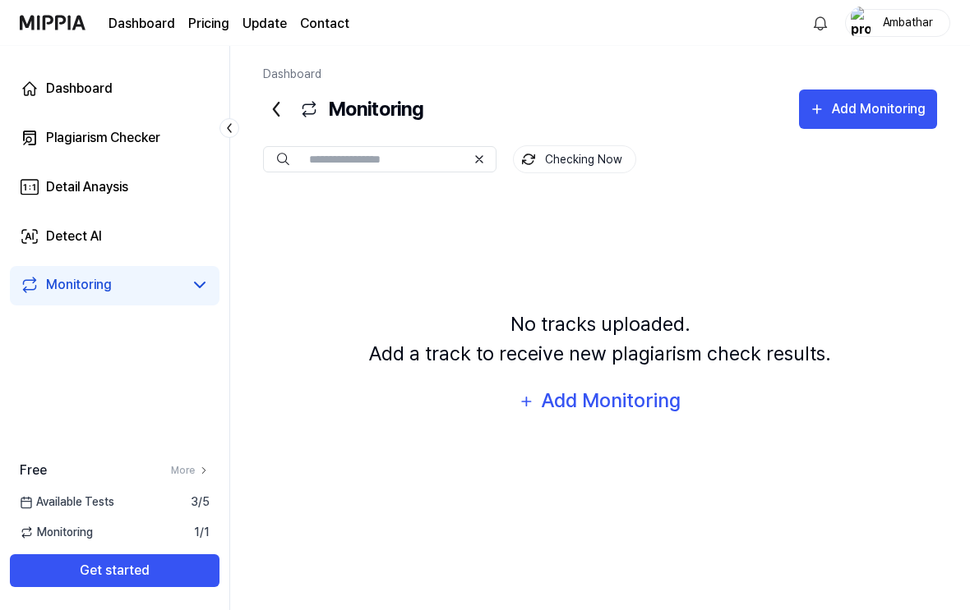
click at [579, 154] on button "Checking Now" at bounding box center [574, 159] width 123 height 28
click at [605, 138] on div "Checking Now" at bounding box center [600, 145] width 674 height 33
click at [604, 137] on div "Checking Now" at bounding box center [600, 145] width 674 height 33
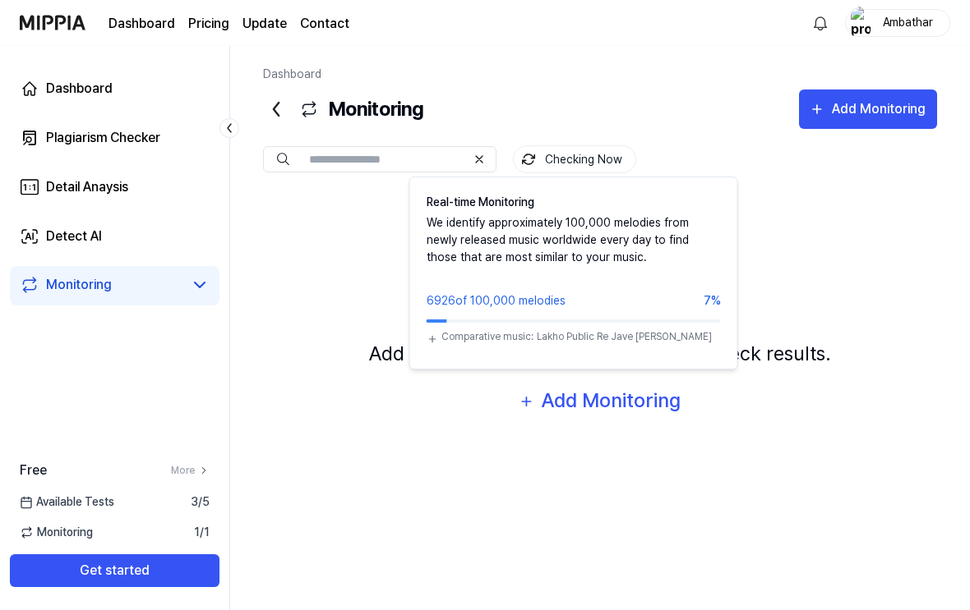
click at [440, 330] on div "Comparative music: Lakho Public Re Jave Shree Ji Baba Ke" at bounding box center [573, 339] width 294 height 20
click at [440, 329] on div "Comparative music: Lakho Public Re Jave Shree Ji Baba Ke" at bounding box center [573, 339] width 294 height 20
